Goal: Transaction & Acquisition: Purchase product/service

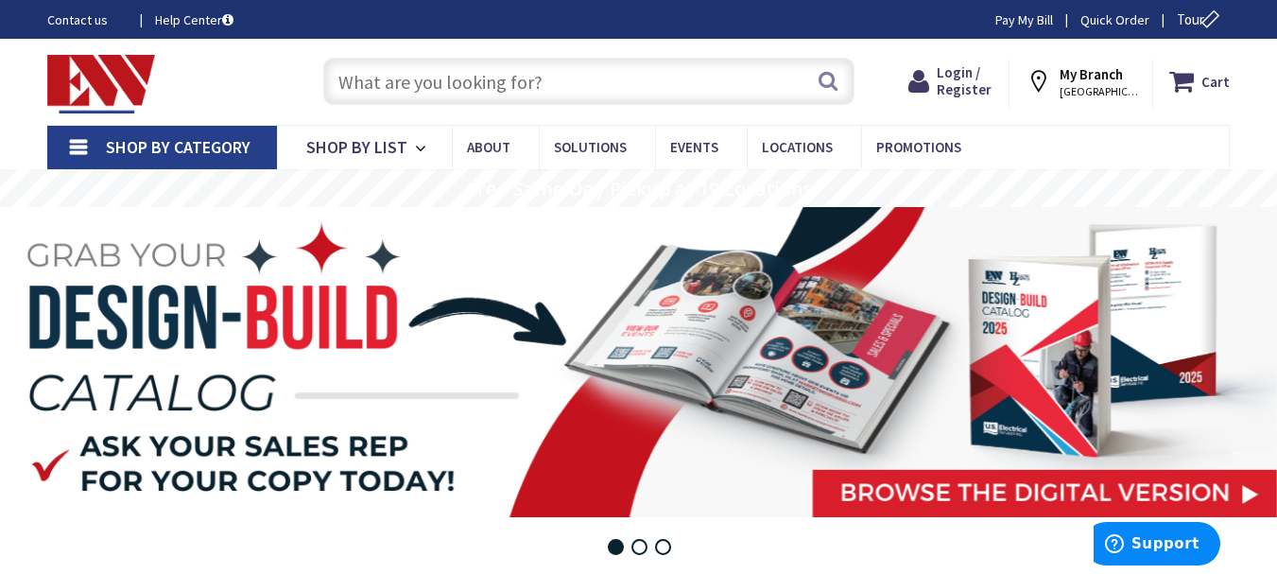
click at [354, 70] on input "text" at bounding box center [588, 81] width 531 height 47
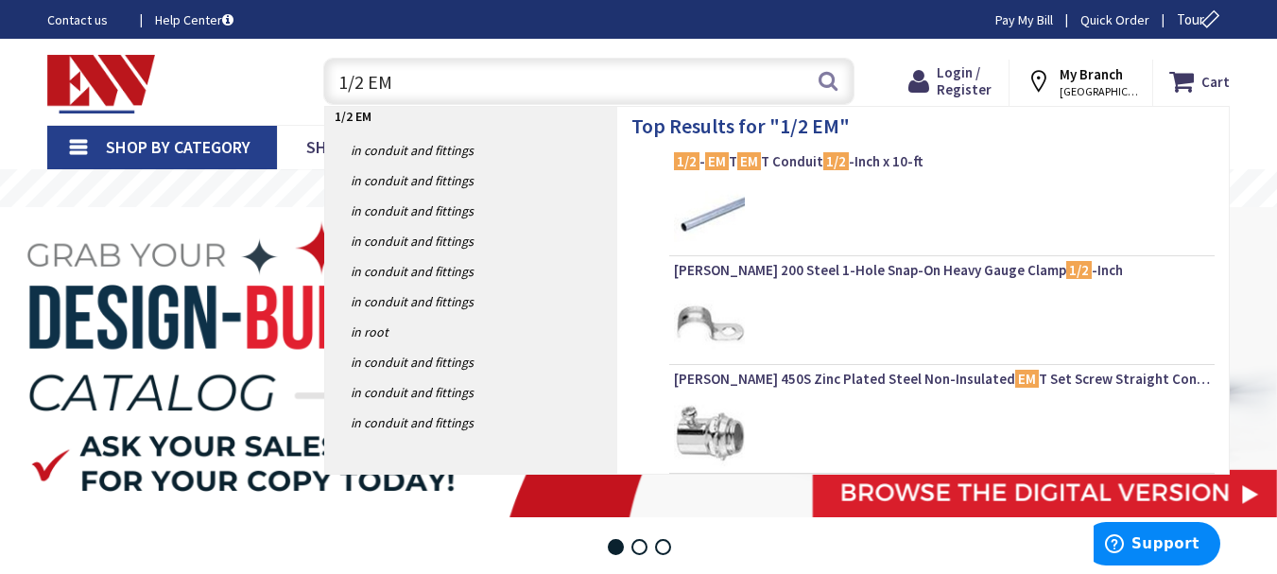
type input "1/2 EMT"
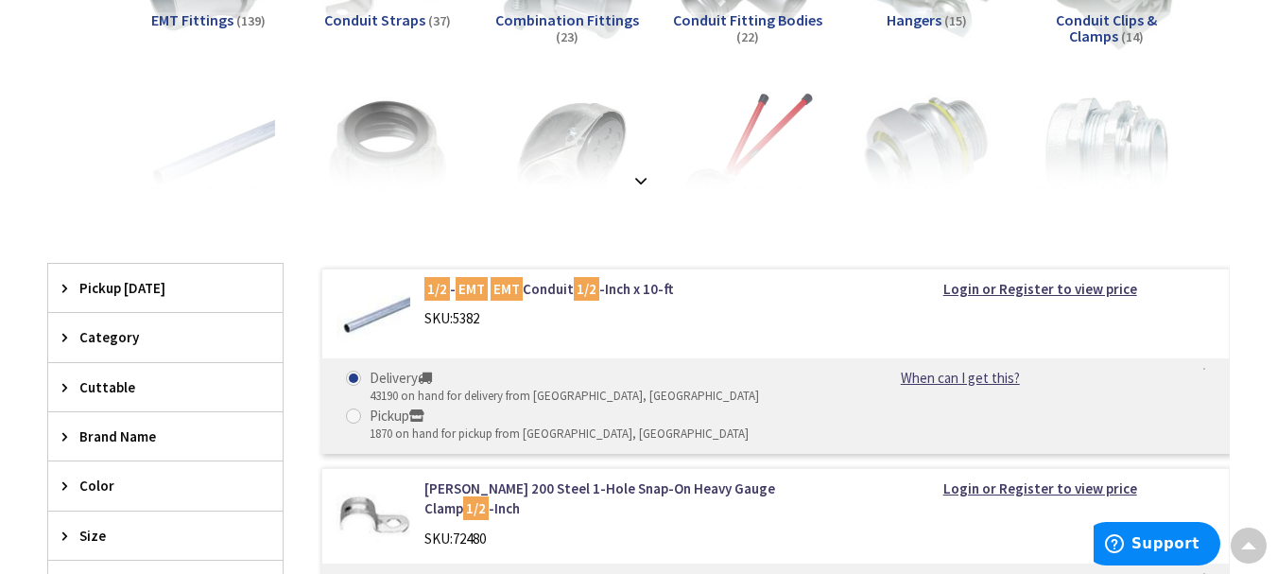
scroll to position [372, 0]
click at [356, 413] on span at bounding box center [353, 413] width 15 height 15
click at [356, 413] on input "Pickup 1870 on hand for pickup from [GEOGRAPHIC_DATA], [GEOGRAPHIC_DATA]" at bounding box center [357, 413] width 12 height 12
radio input "true"
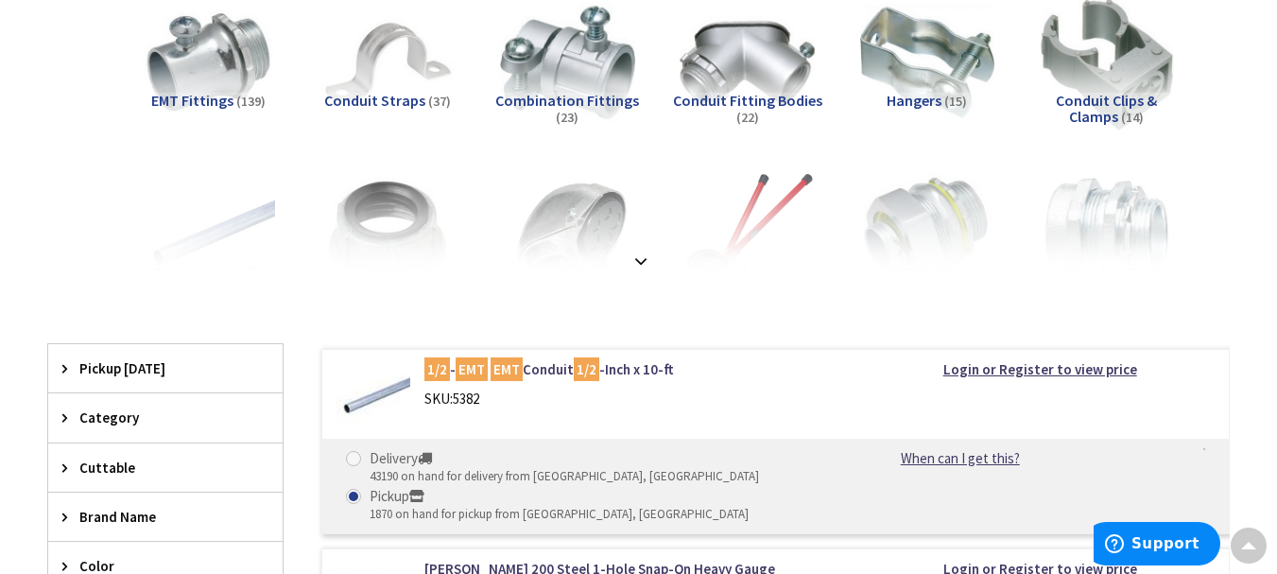
scroll to position [285, 0]
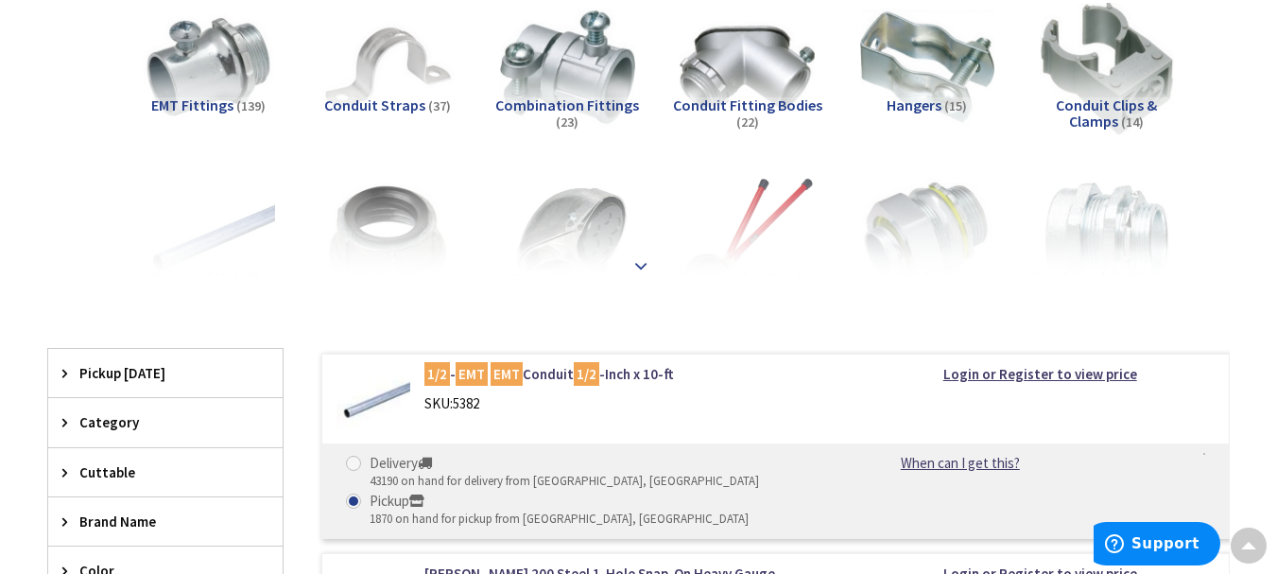
click at [641, 265] on strong at bounding box center [641, 265] width 23 height 21
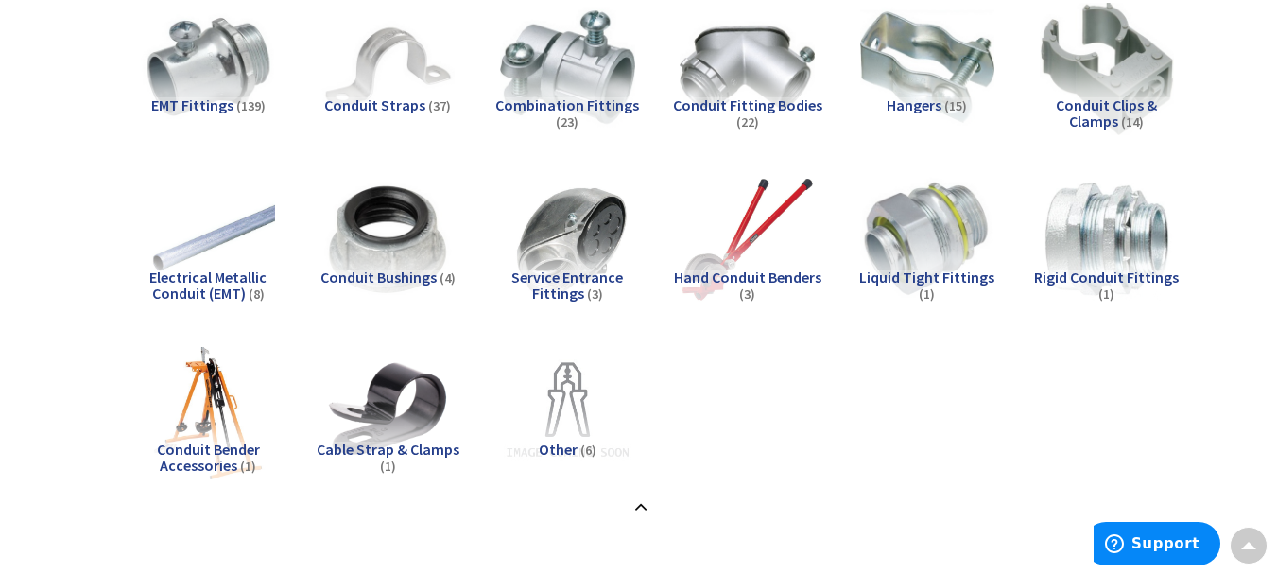
click at [209, 285] on span "Electrical Metallic Conduit (EMT)" at bounding box center [207, 286] width 117 height 36
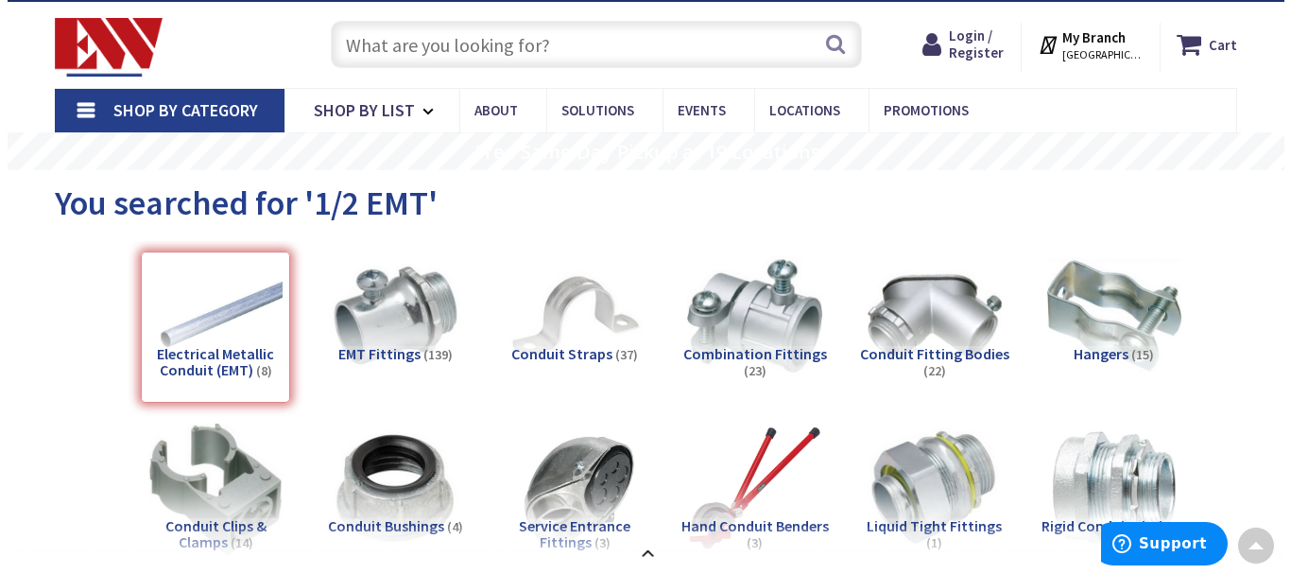
scroll to position [0, 0]
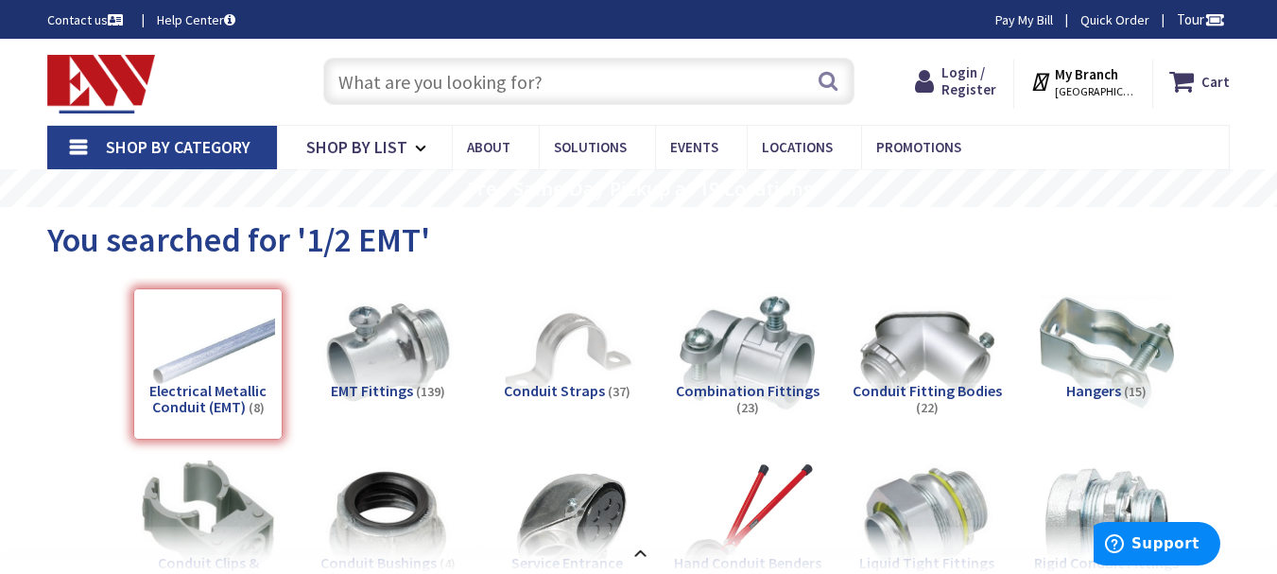
click at [1093, 92] on span "[GEOGRAPHIC_DATA], [GEOGRAPHIC_DATA]" at bounding box center [1095, 91] width 80 height 15
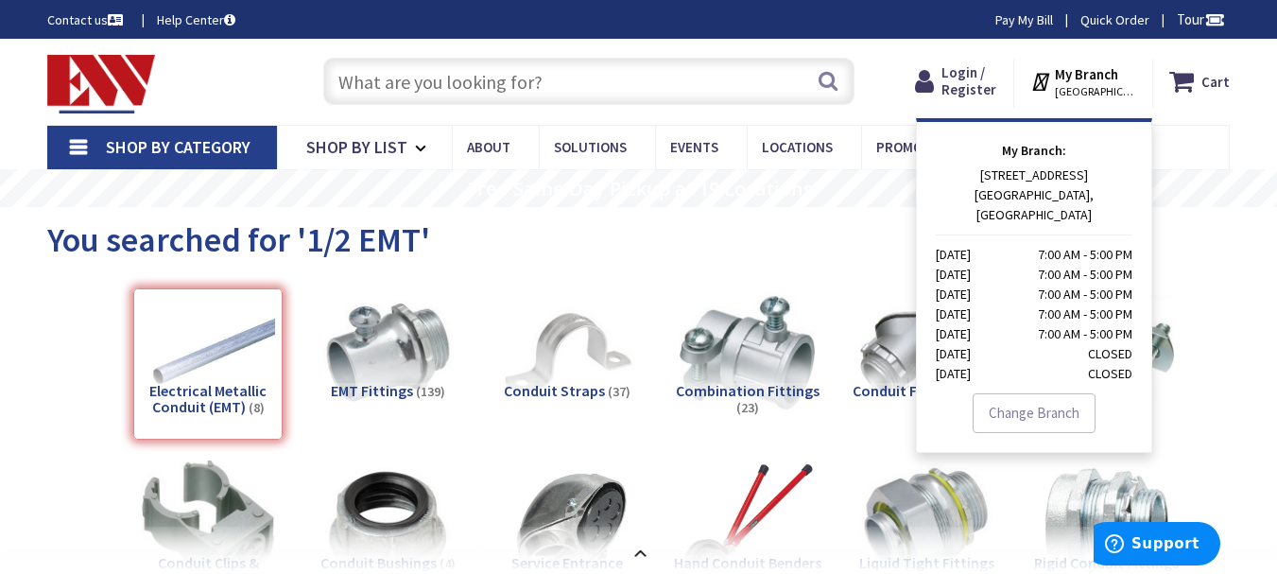
click at [1073, 73] on strong "My Branch" at bounding box center [1086, 74] width 63 height 18
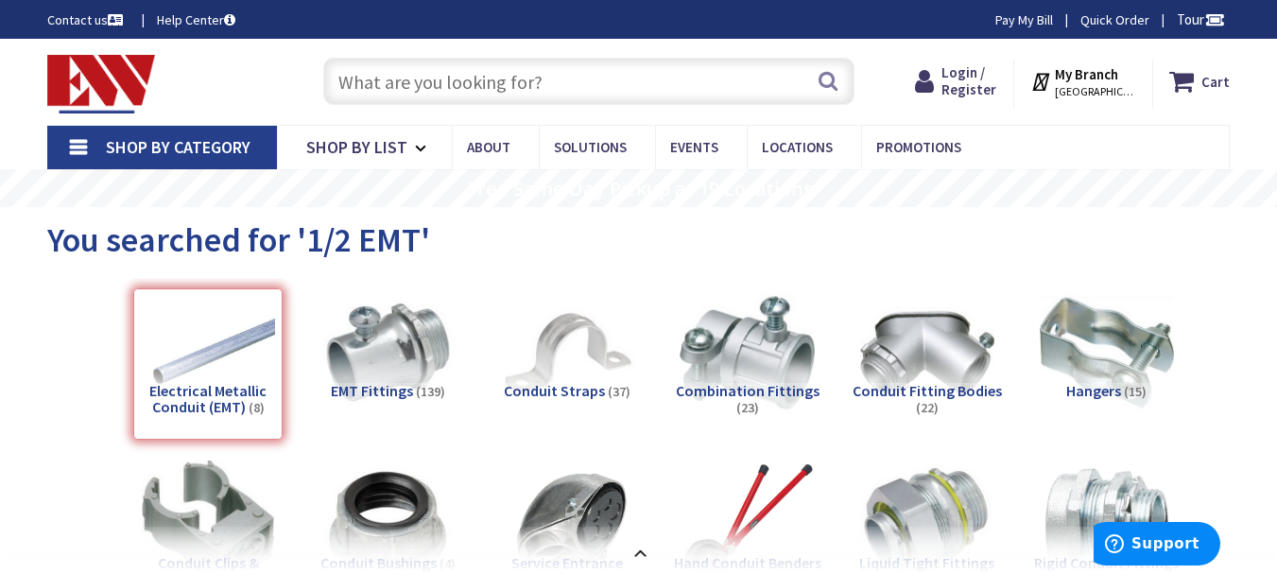
click at [1073, 73] on strong "My Branch" at bounding box center [1086, 74] width 63 height 18
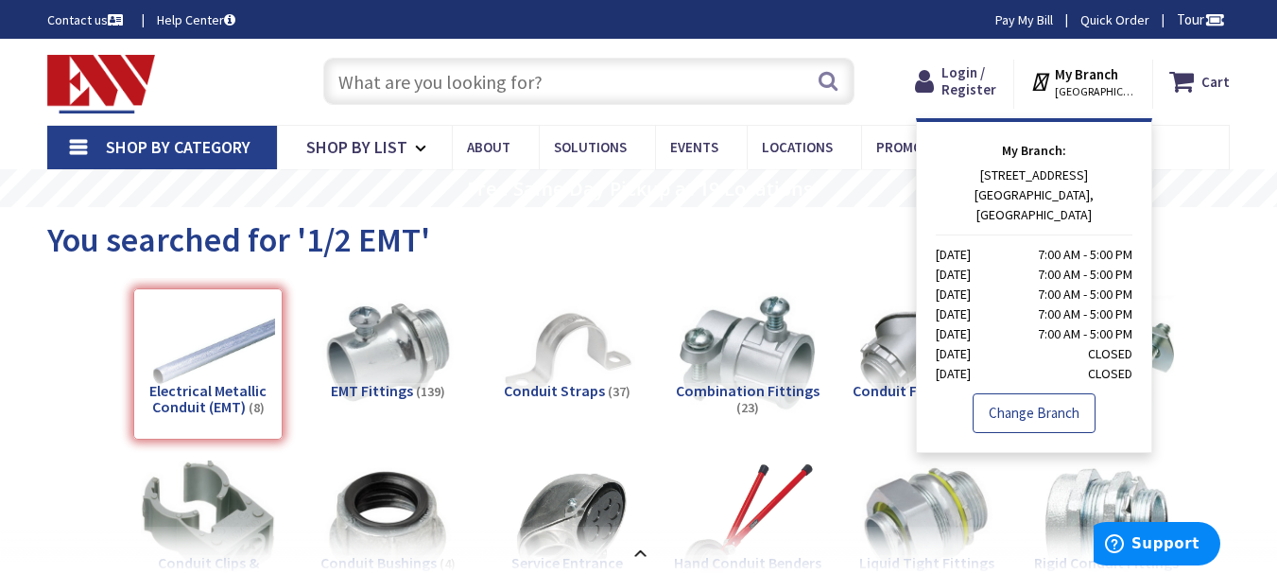
click at [1010, 393] on link "Change Branch" at bounding box center [1034, 413] width 123 height 40
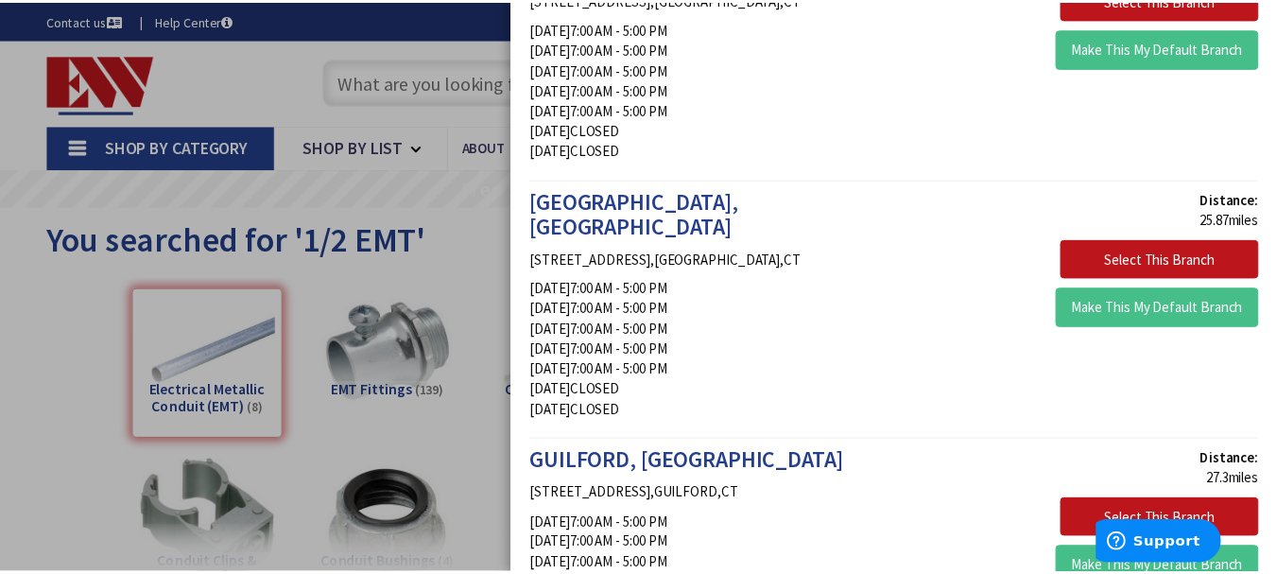
scroll to position [2531, 0]
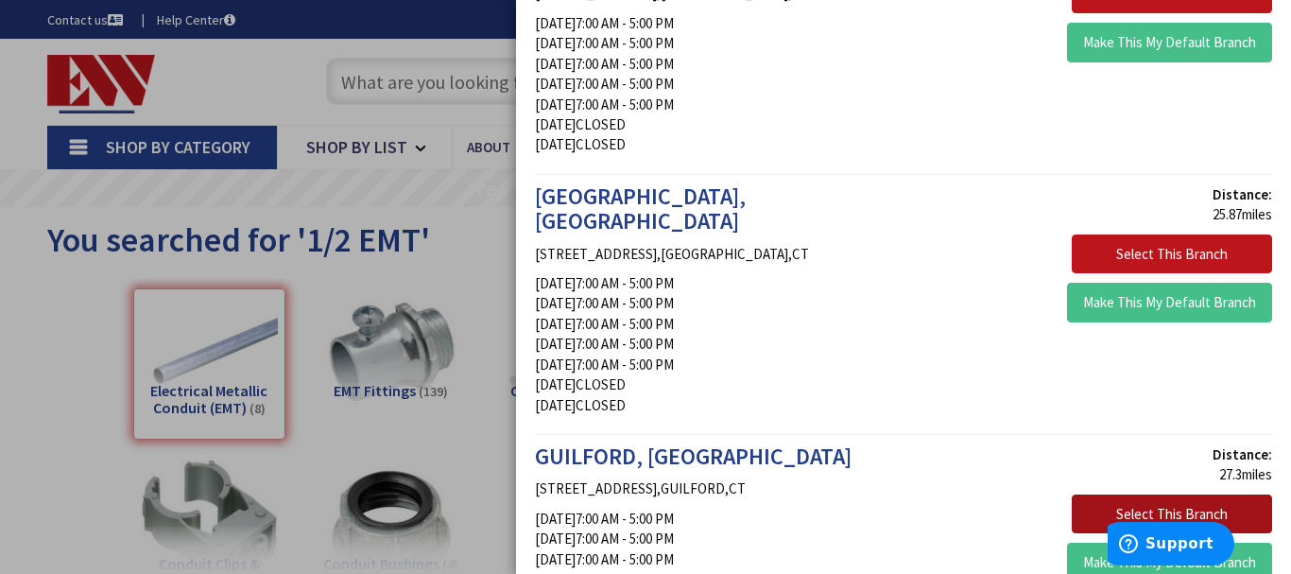
click at [1166, 494] on button "Select This Branch" at bounding box center [1172, 514] width 200 height 40
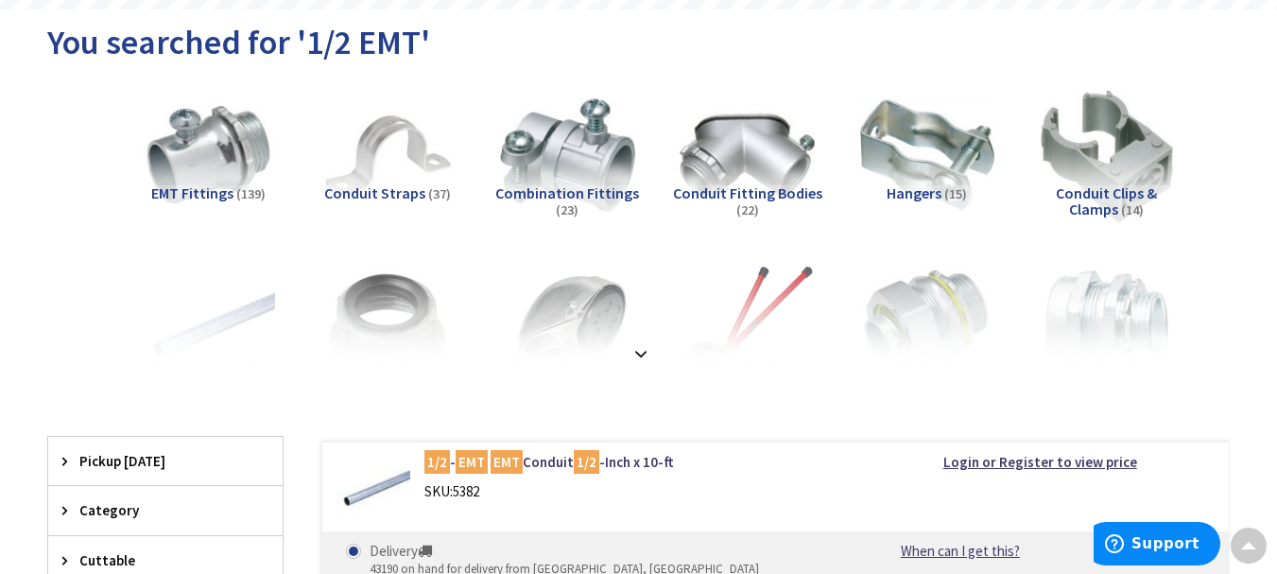
scroll to position [221, 0]
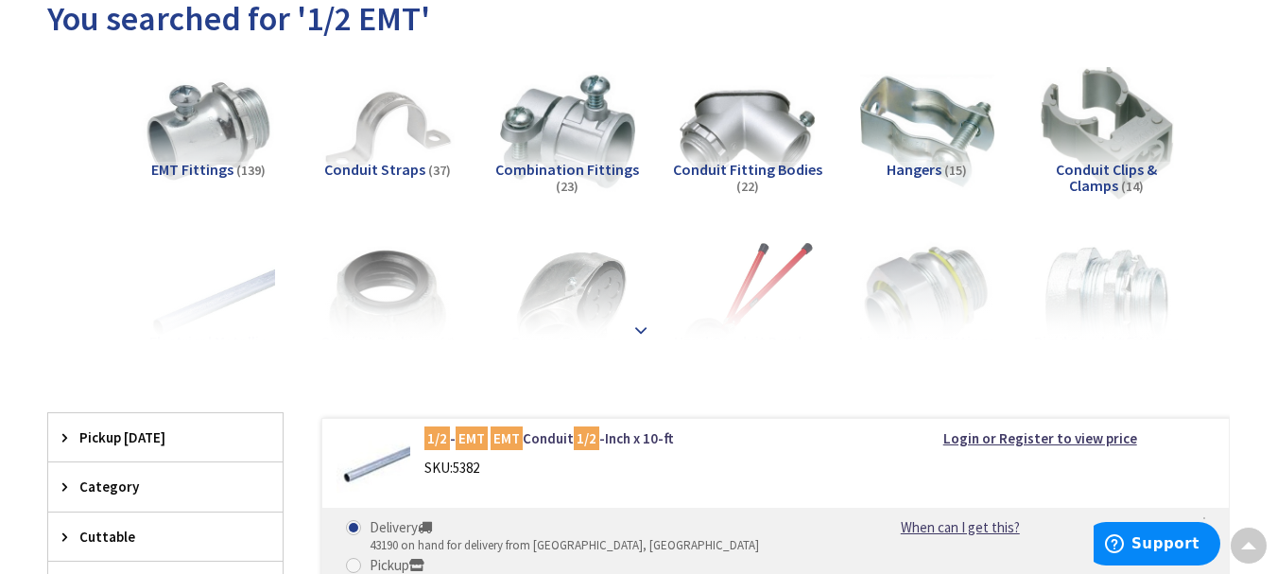
click at [645, 334] on strong at bounding box center [641, 330] width 23 height 21
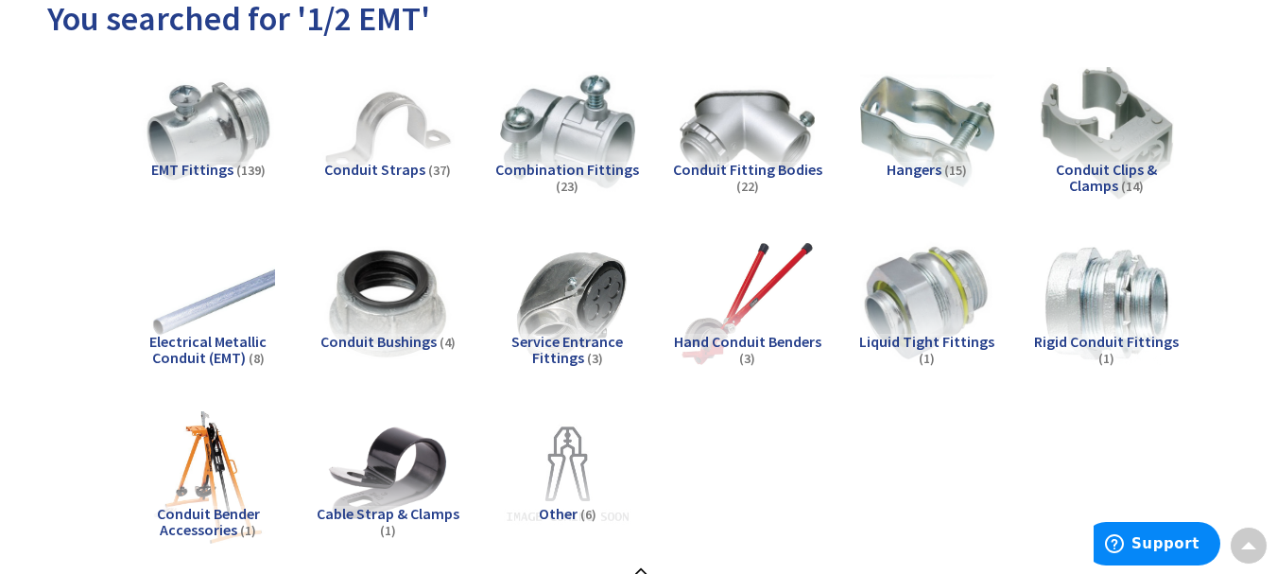
click at [208, 349] on span "Electrical Metallic Conduit (EMT)" at bounding box center [207, 350] width 117 height 36
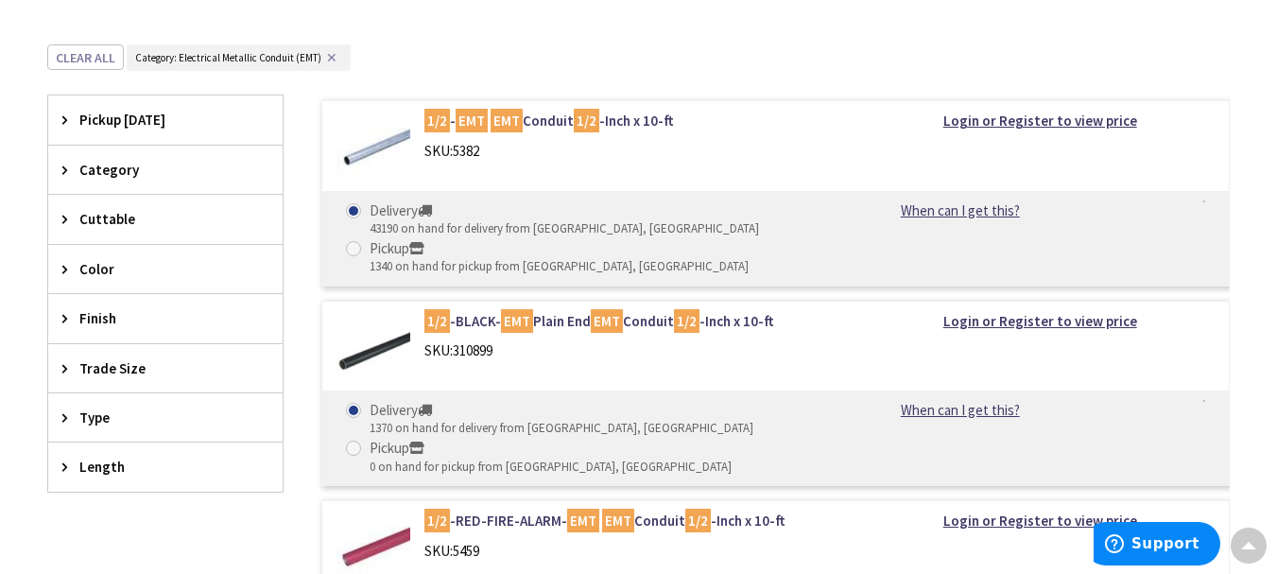
scroll to position [796, 0]
click at [988, 325] on strong "Login or Register to view price" at bounding box center [1040, 322] width 194 height 18
